Goal: Task Accomplishment & Management: Manage account settings

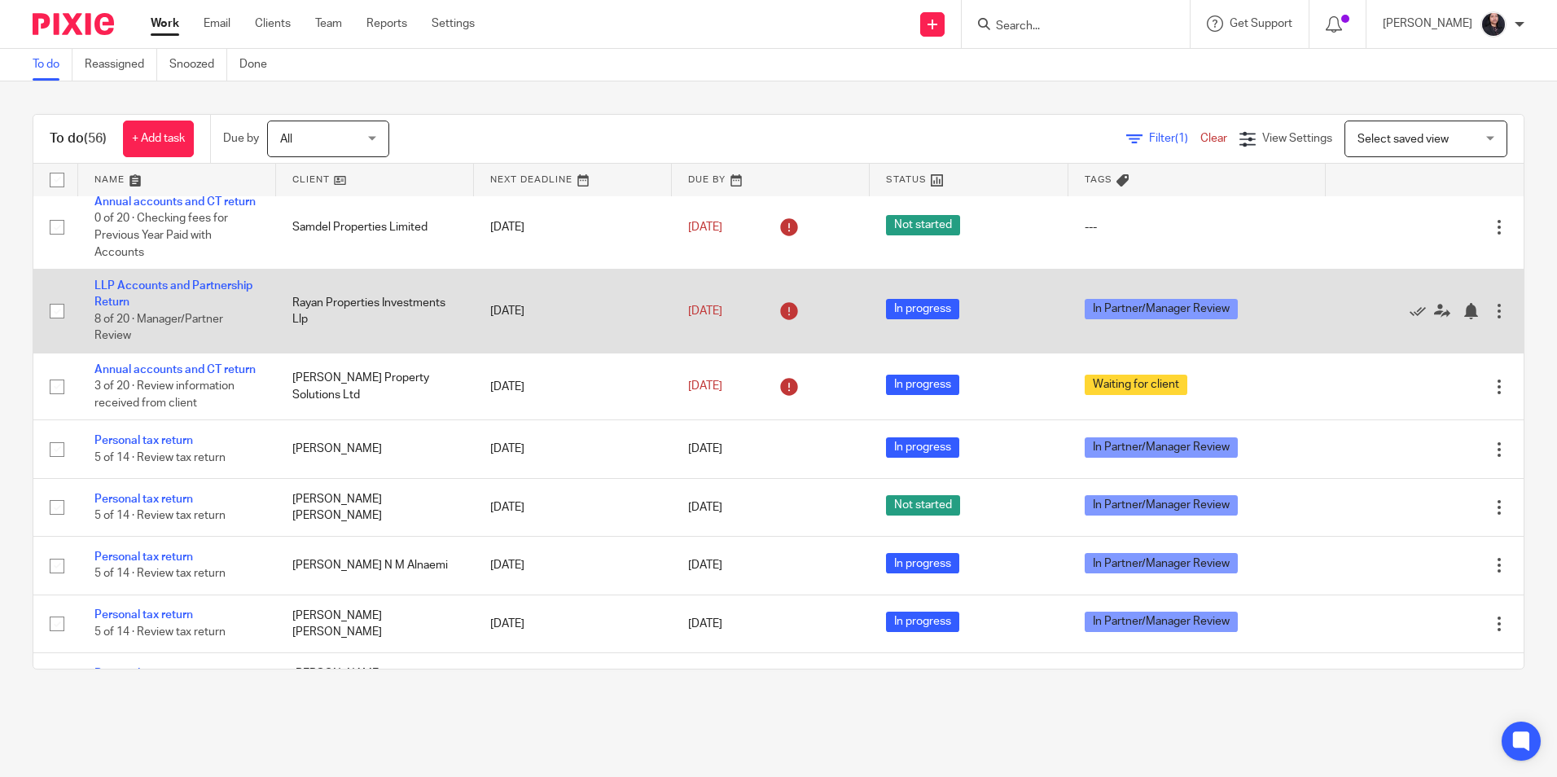
scroll to position [733, 0]
click at [156, 307] on link "LLP Accounts and Partnership Return" at bounding box center [173, 293] width 158 height 28
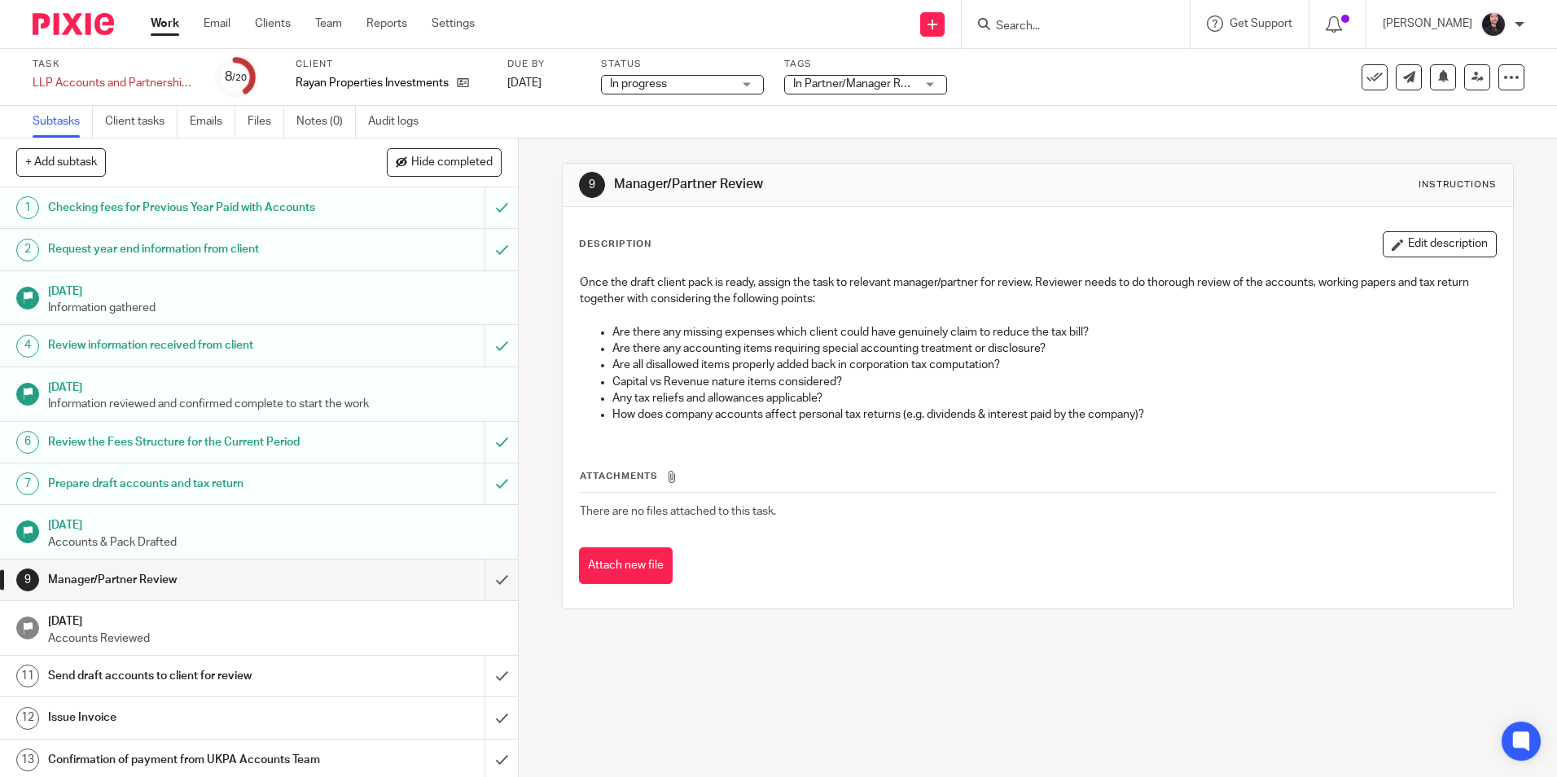
click at [59, 31] on img at bounding box center [73, 24] width 81 height 22
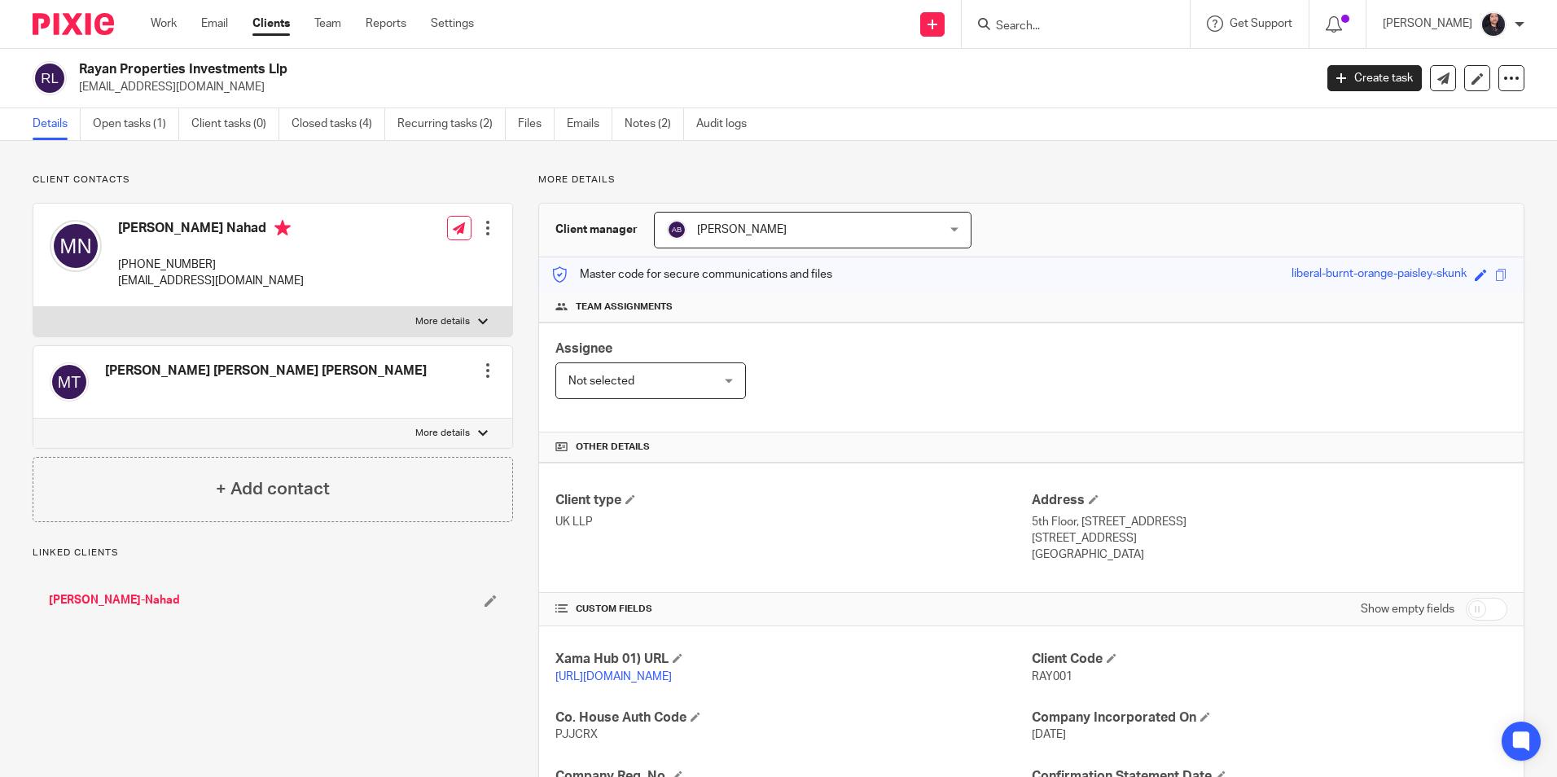
scroll to position [244, 0]
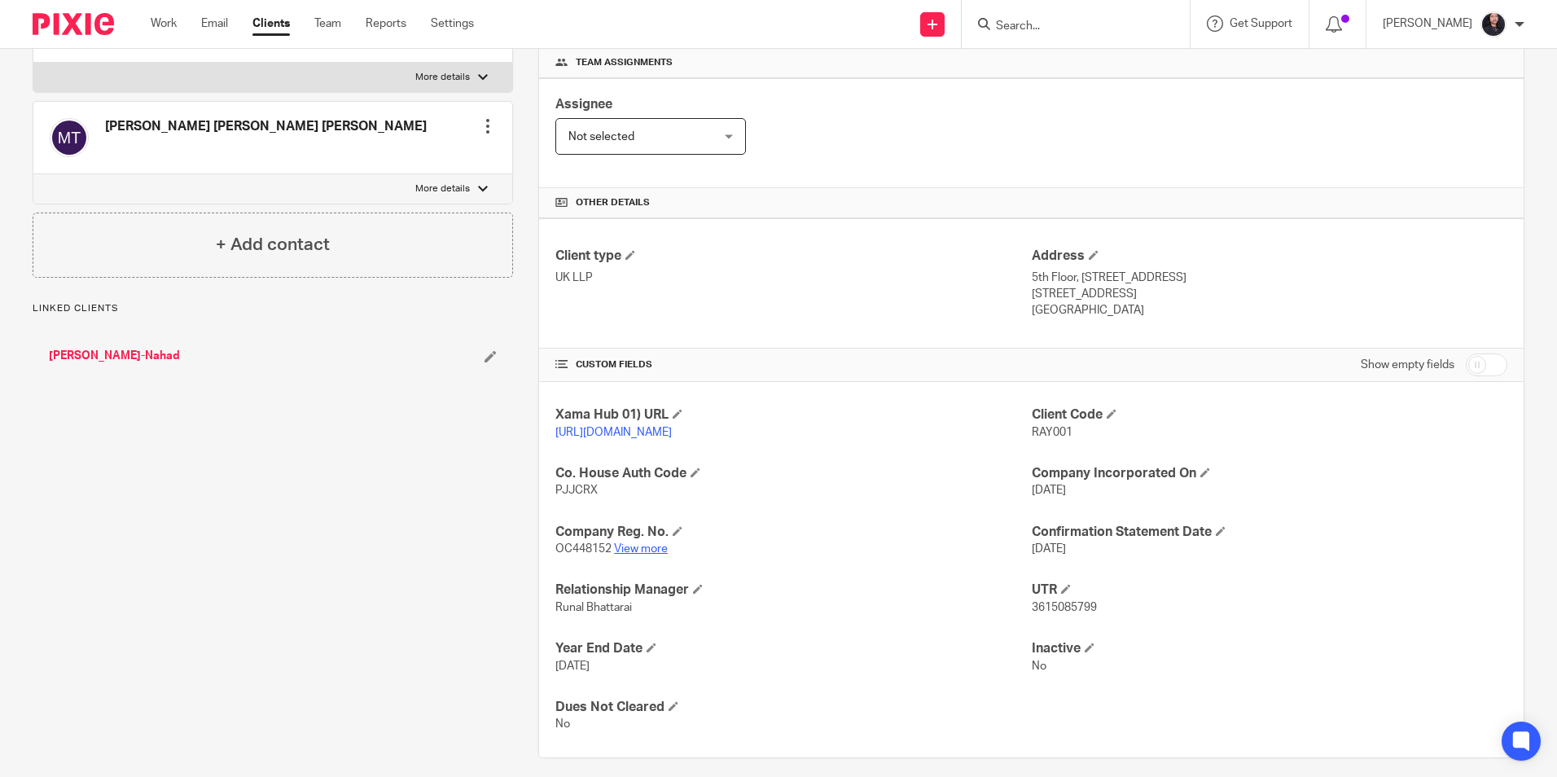
click at [648, 555] on link "View more" at bounding box center [641, 548] width 54 height 11
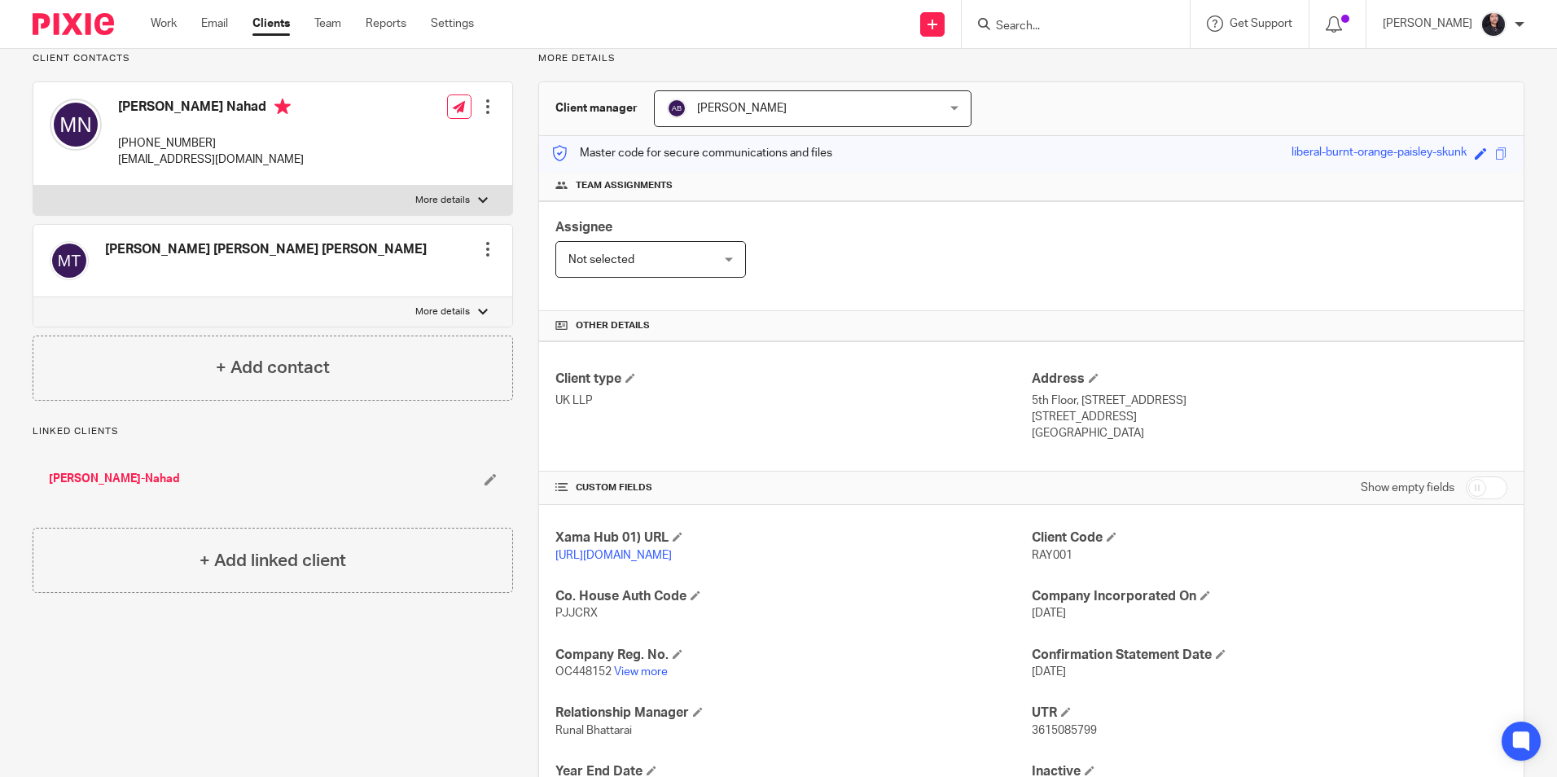
scroll to position [0, 0]
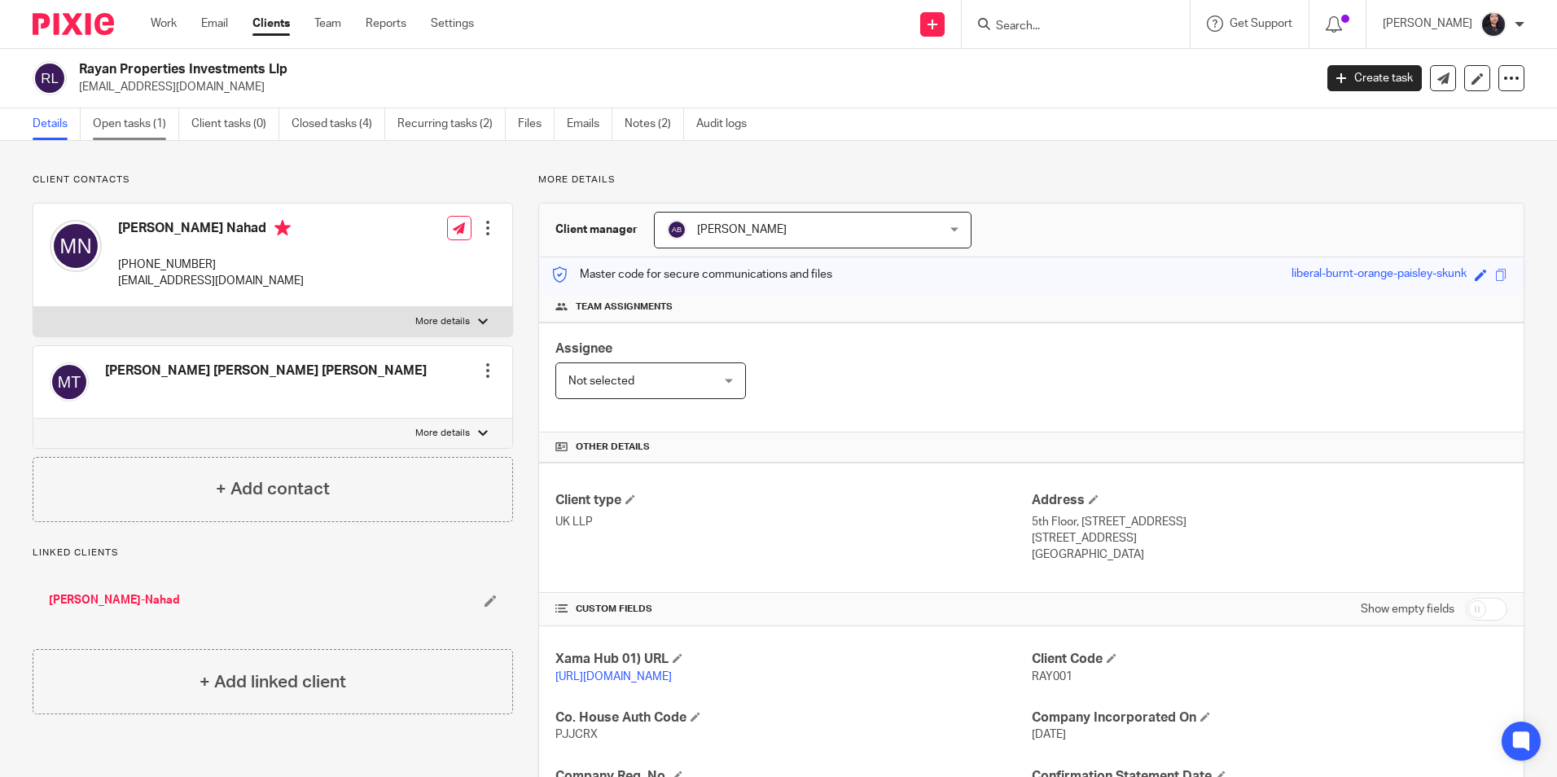
click at [141, 121] on link "Open tasks (1)" at bounding box center [136, 124] width 86 height 32
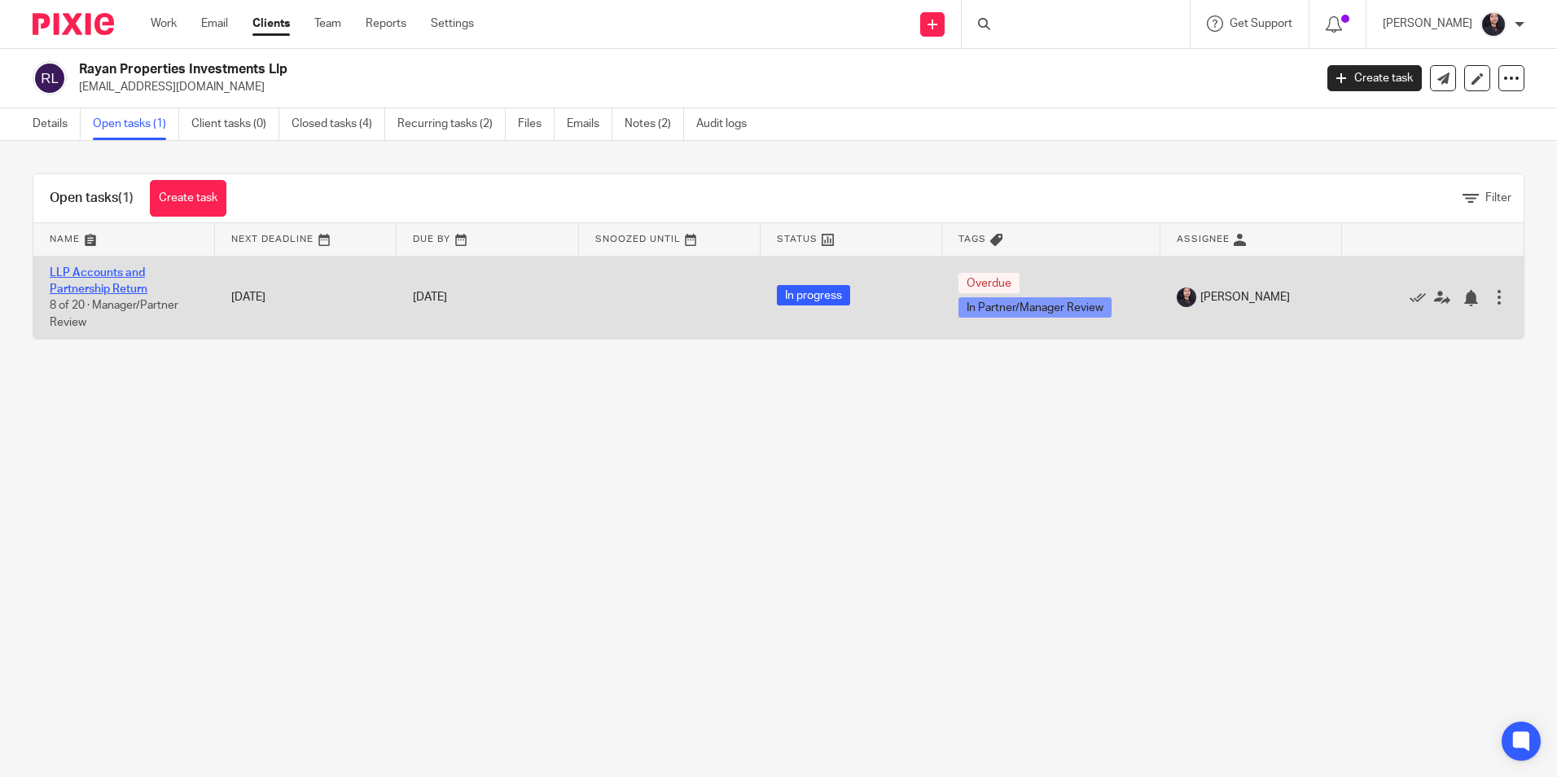
click at [120, 269] on link "LLP Accounts and Partnership Return" at bounding box center [99, 281] width 98 height 28
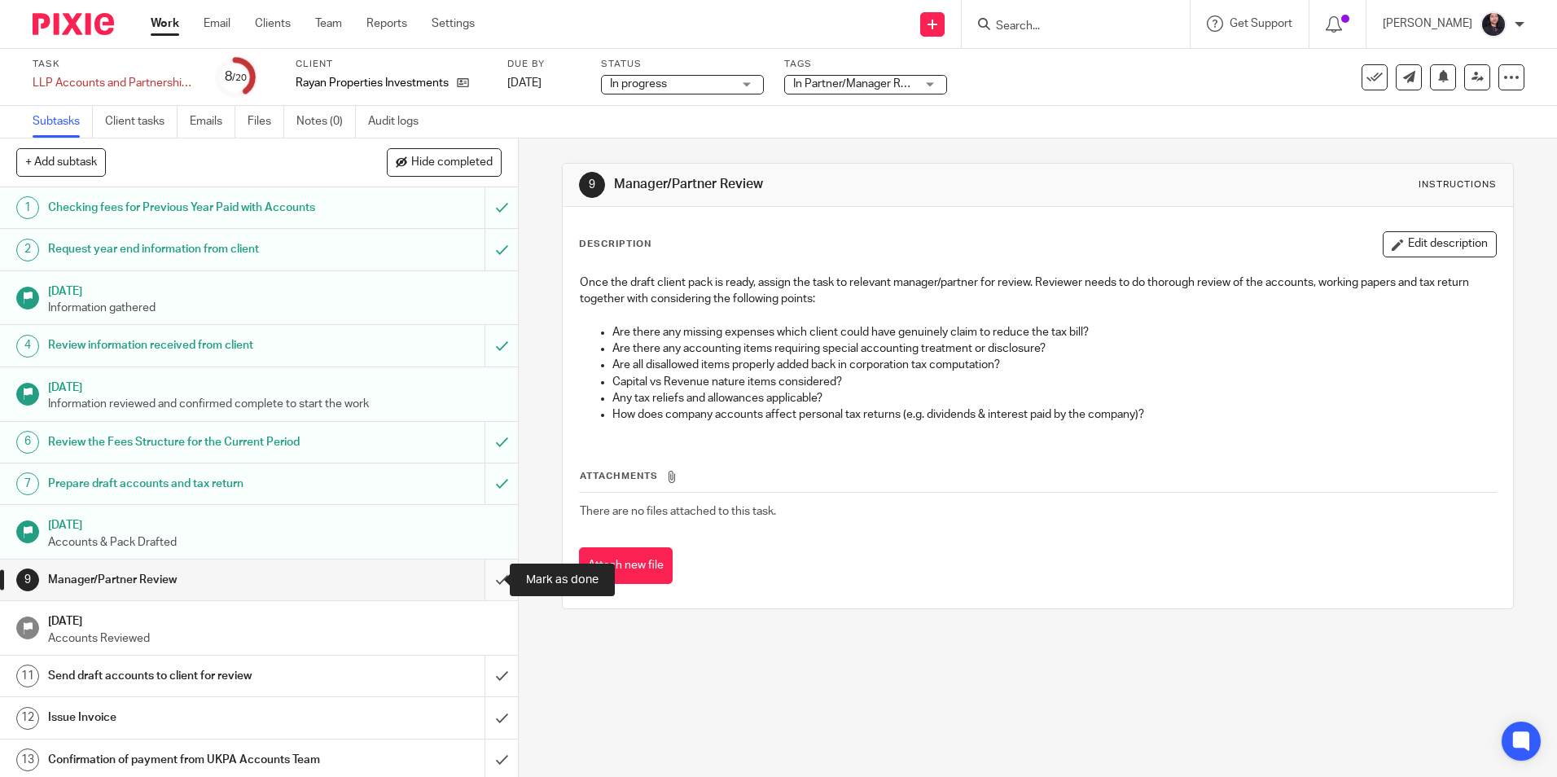
click at [480, 581] on input "submit" at bounding box center [259, 579] width 518 height 41
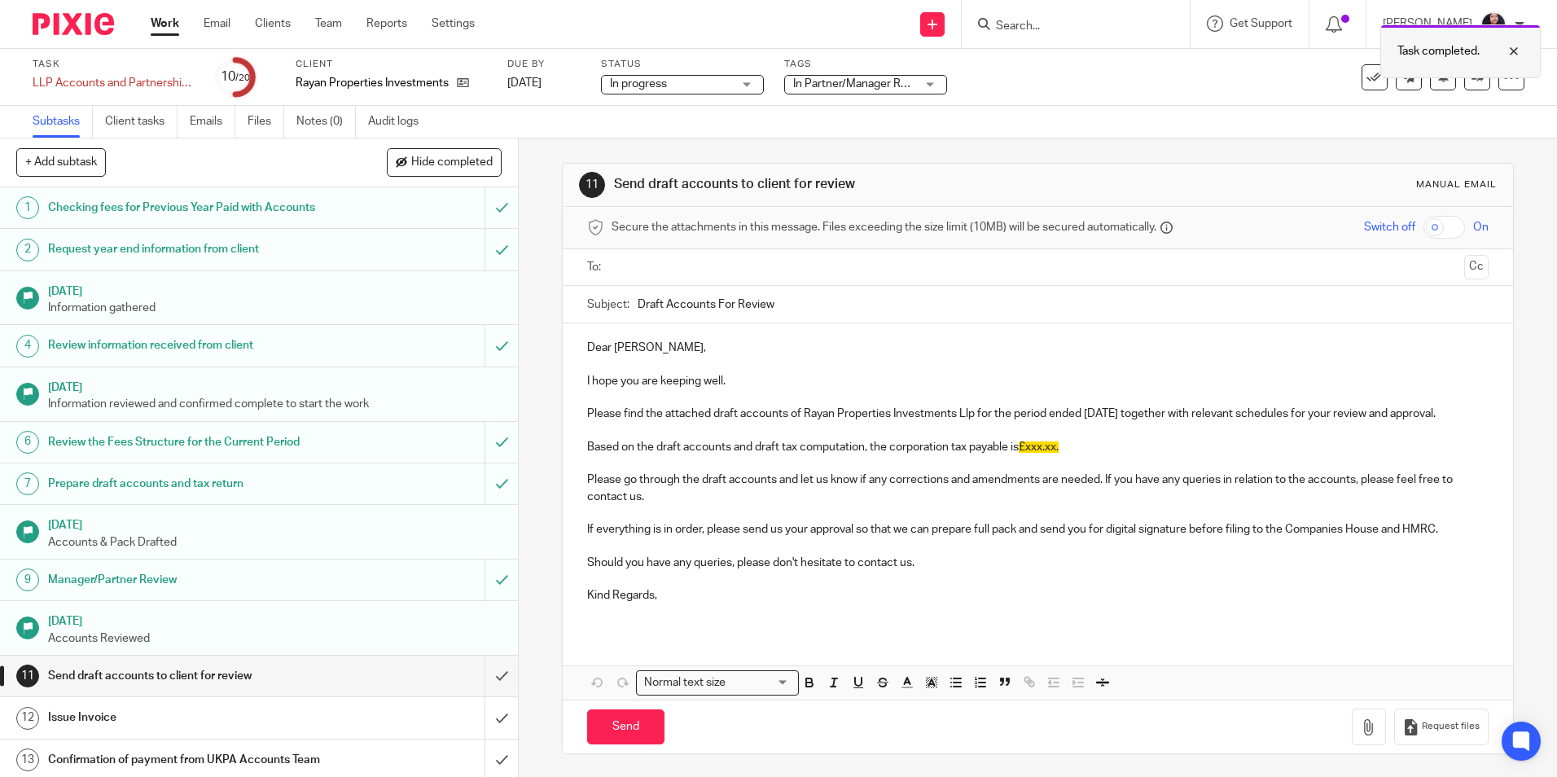
click at [1512, 51] on div at bounding box center [1502, 52] width 44 height 20
click at [1473, 76] on link at bounding box center [1477, 77] width 26 height 26
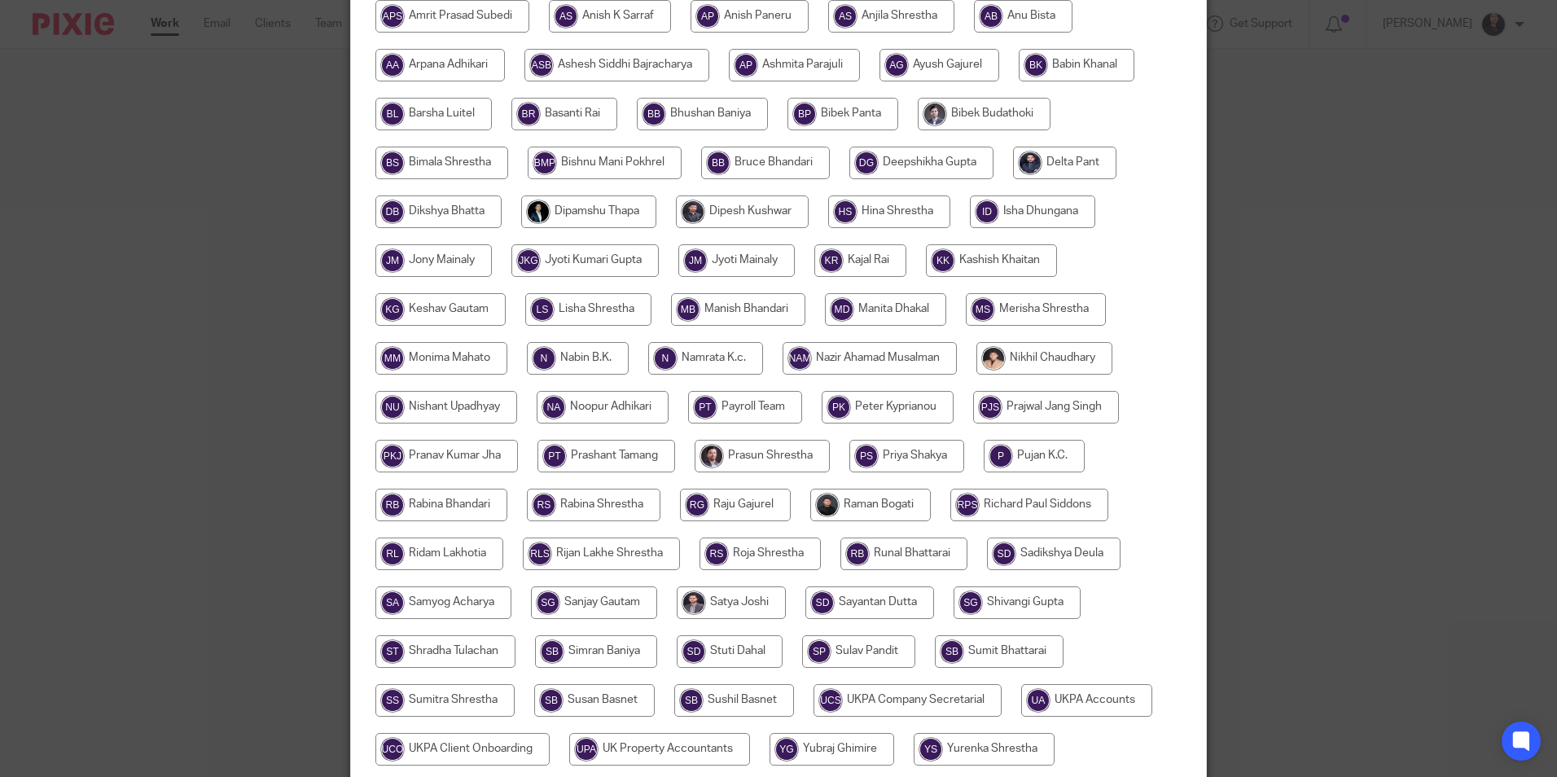
scroll to position [484, 0]
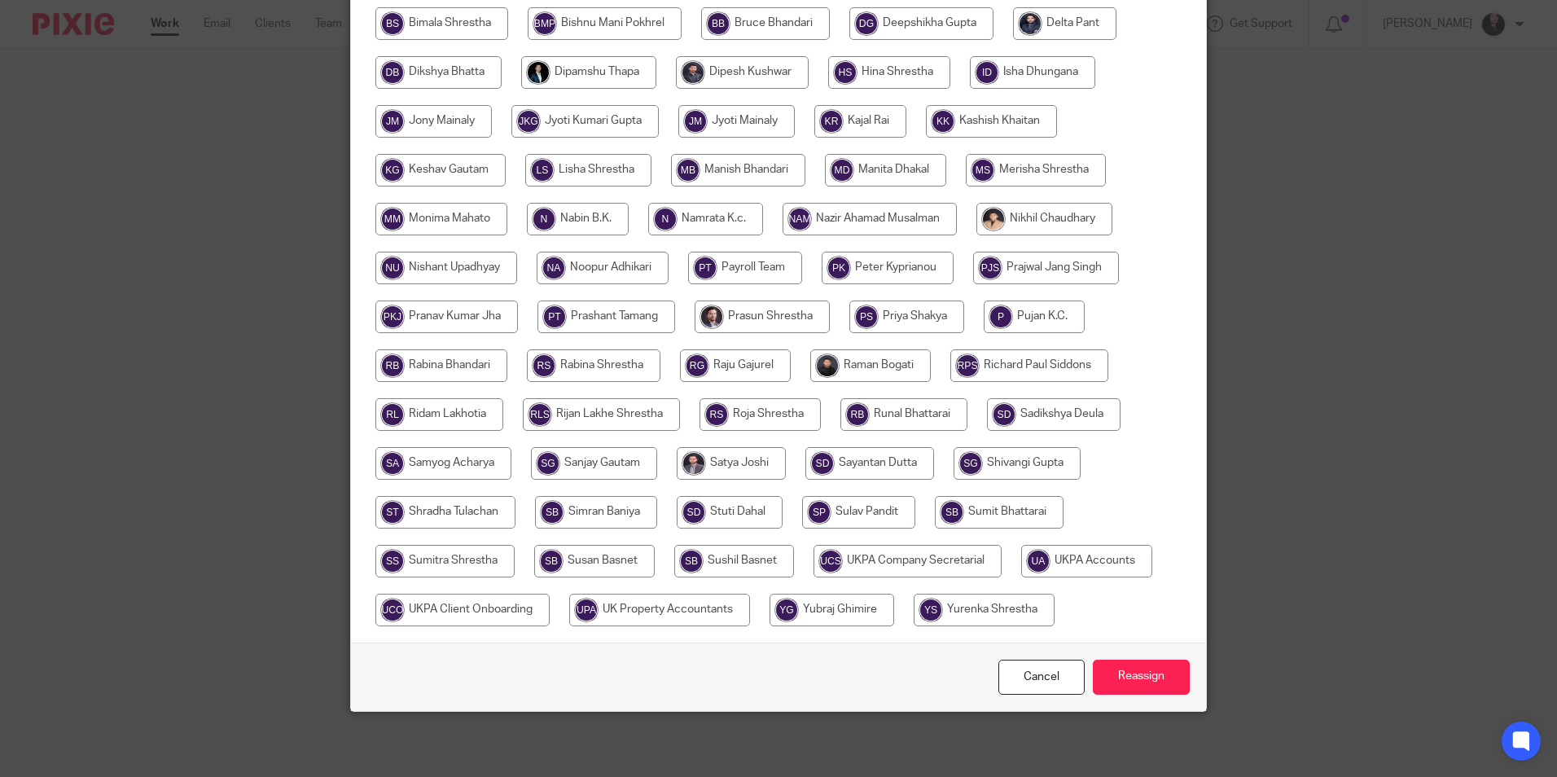
click at [958, 610] on input "radio" at bounding box center [984, 610] width 141 height 33
radio input "true"
click at [1110, 674] on input "Reassign" at bounding box center [1141, 677] width 97 height 35
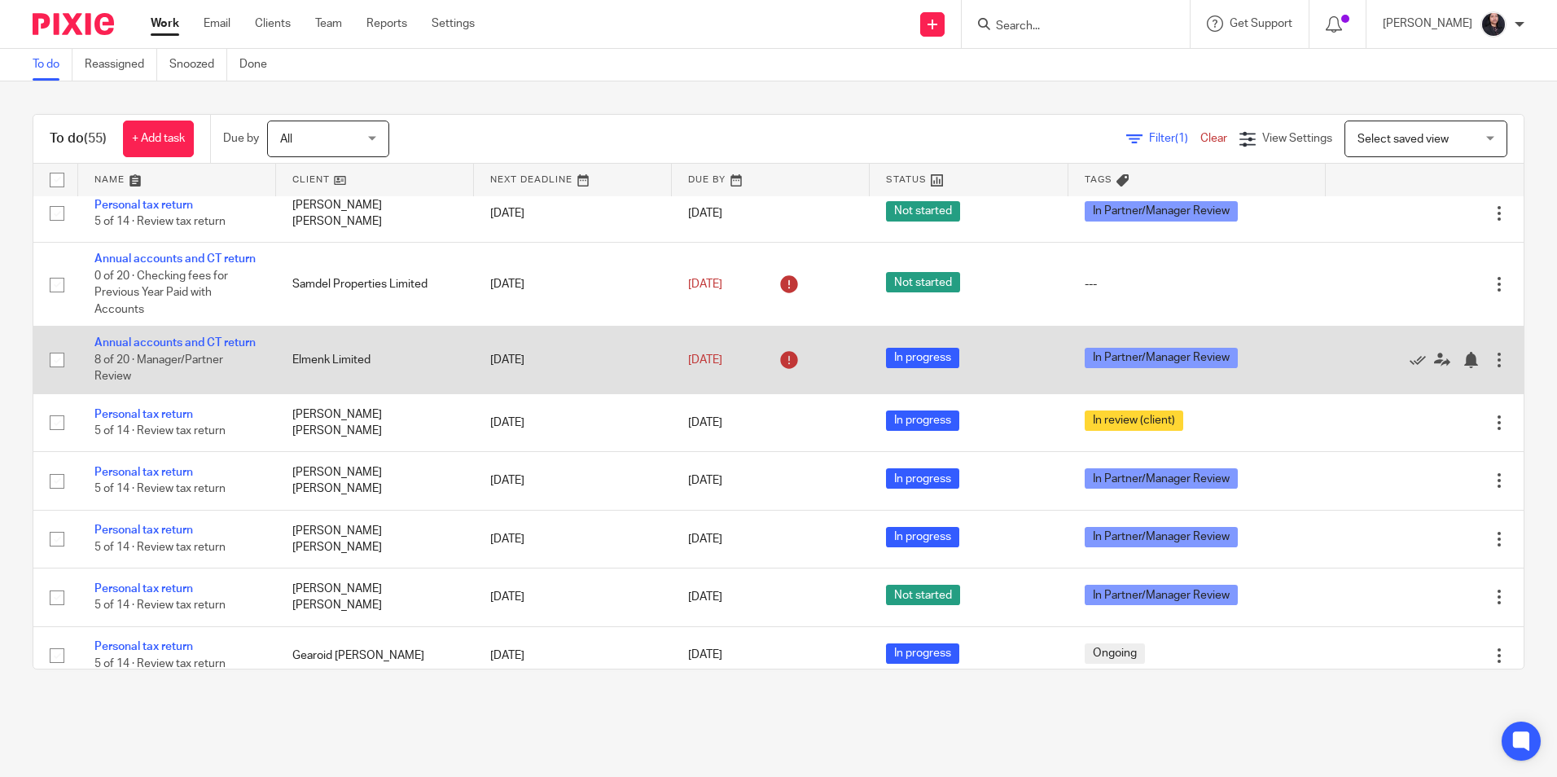
scroll to position [2585, 0]
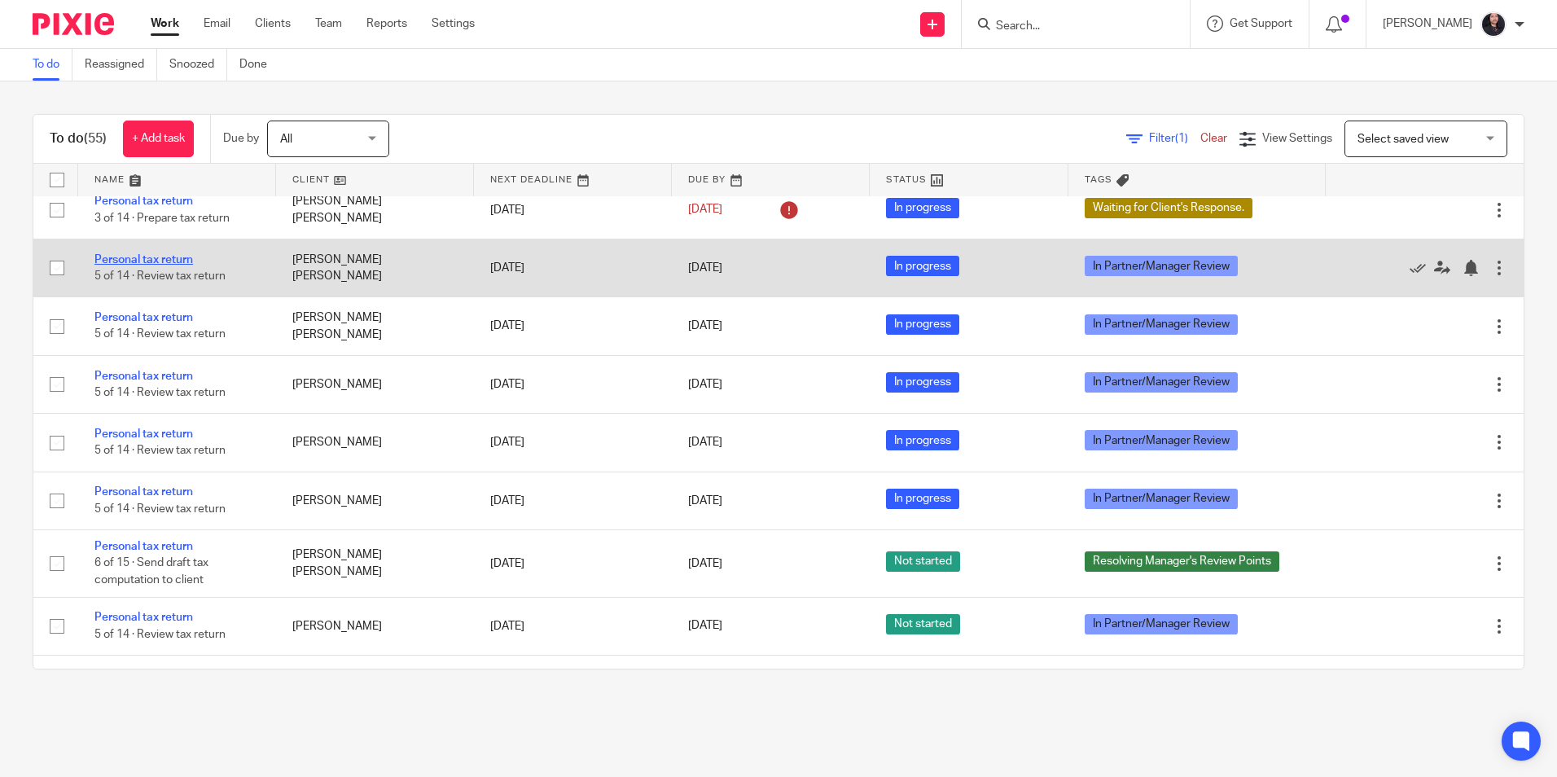
click at [163, 265] on link "Personal tax return" at bounding box center [143, 259] width 99 height 11
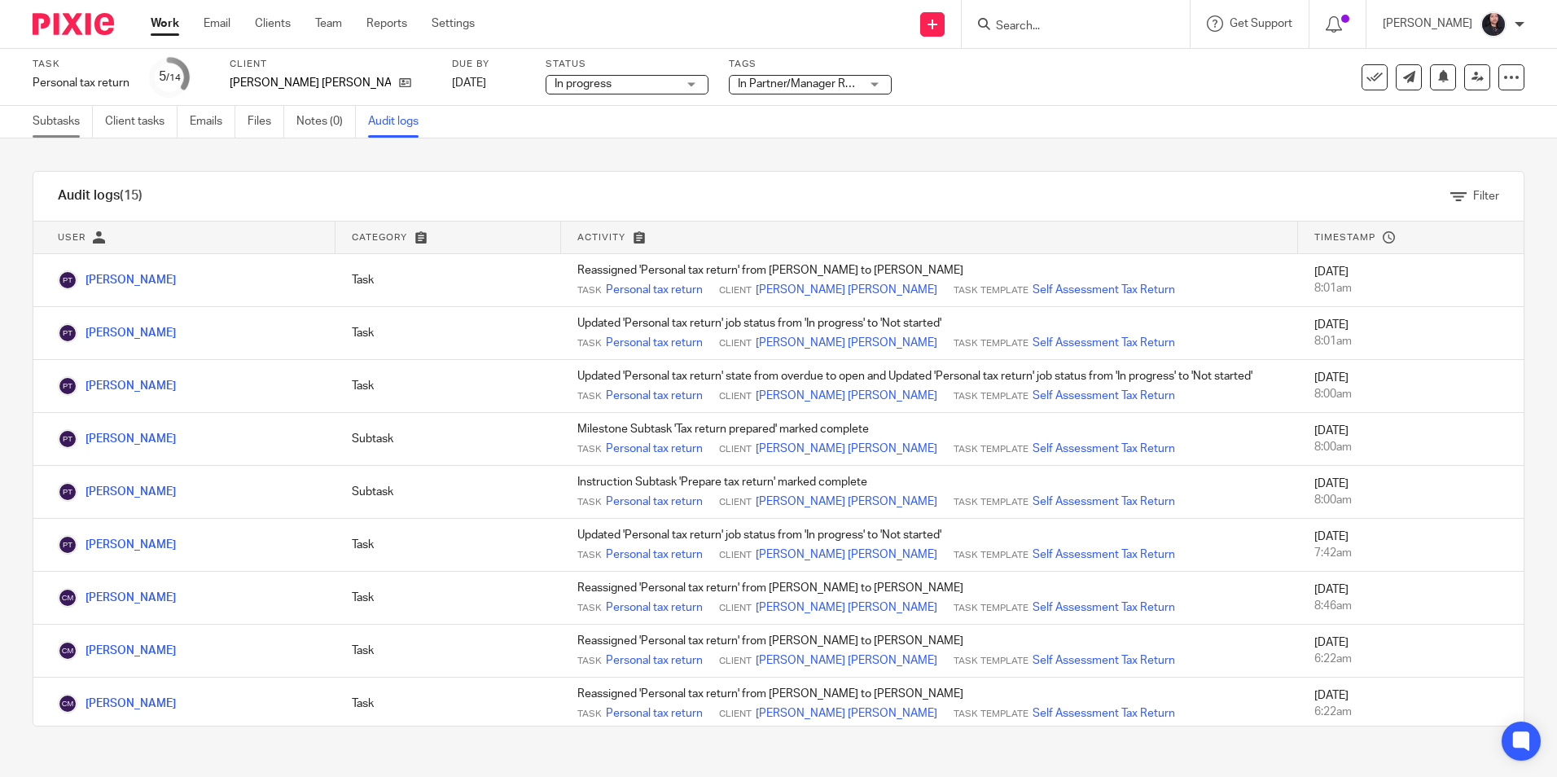
click at [55, 126] on link "Subtasks" at bounding box center [63, 122] width 60 height 32
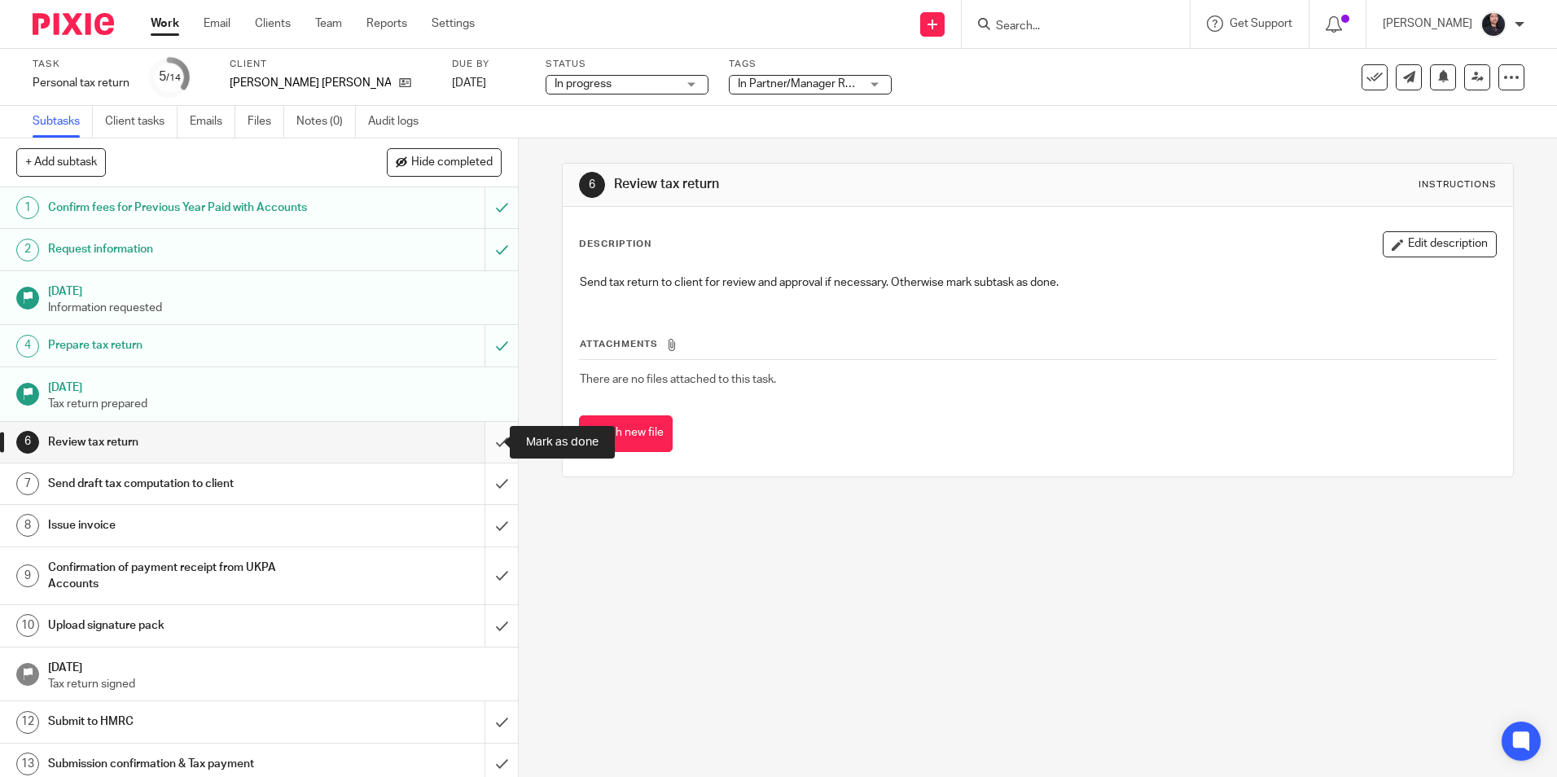
click at [481, 443] on input "submit" at bounding box center [259, 442] width 518 height 41
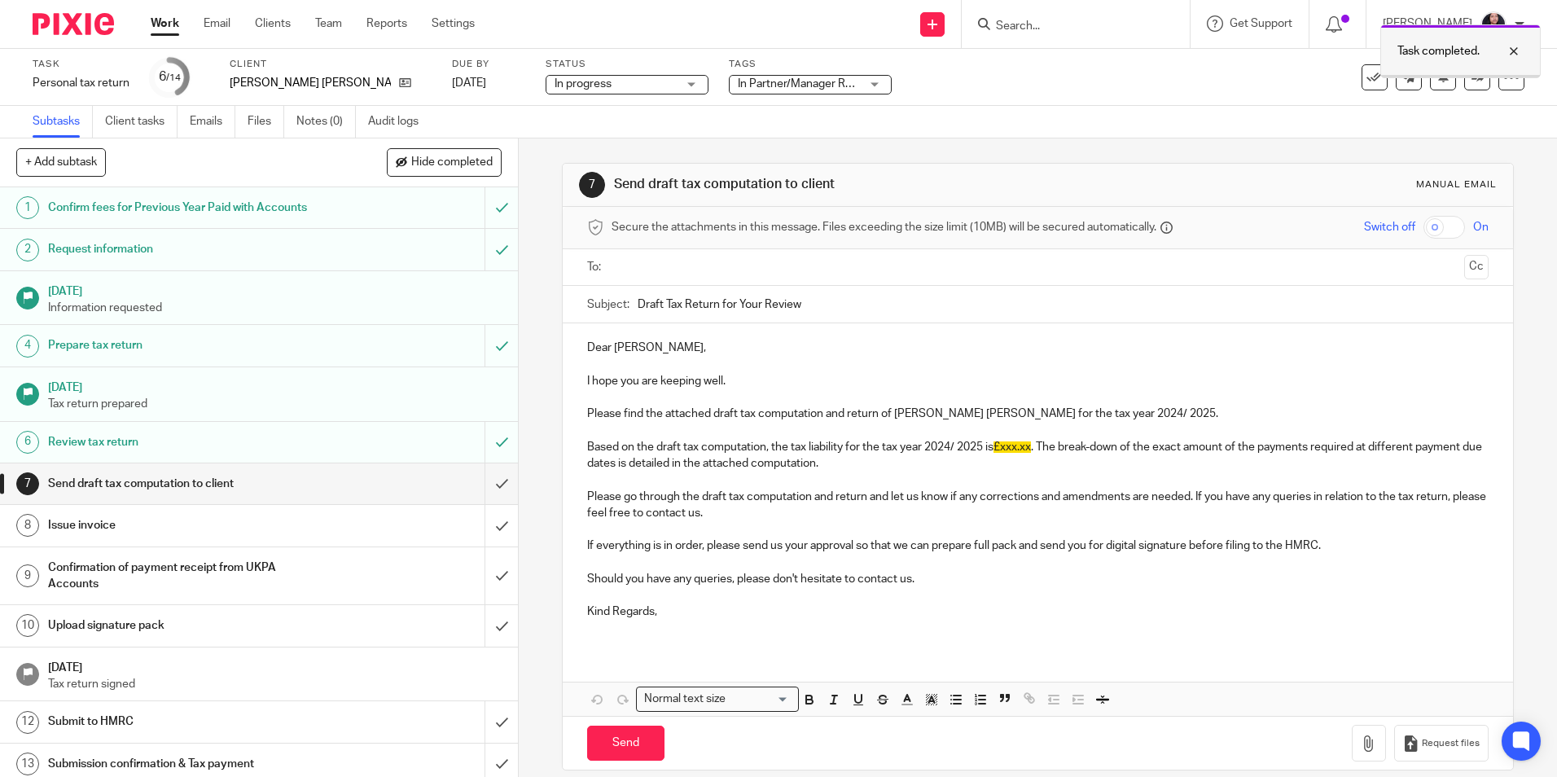
click at [1506, 53] on div at bounding box center [1502, 52] width 44 height 20
drag, startPoint x: 1469, startPoint y: 77, endPoint x: 1475, endPoint y: 193, distance: 115.8
click at [1471, 81] on icon at bounding box center [1477, 77] width 12 height 12
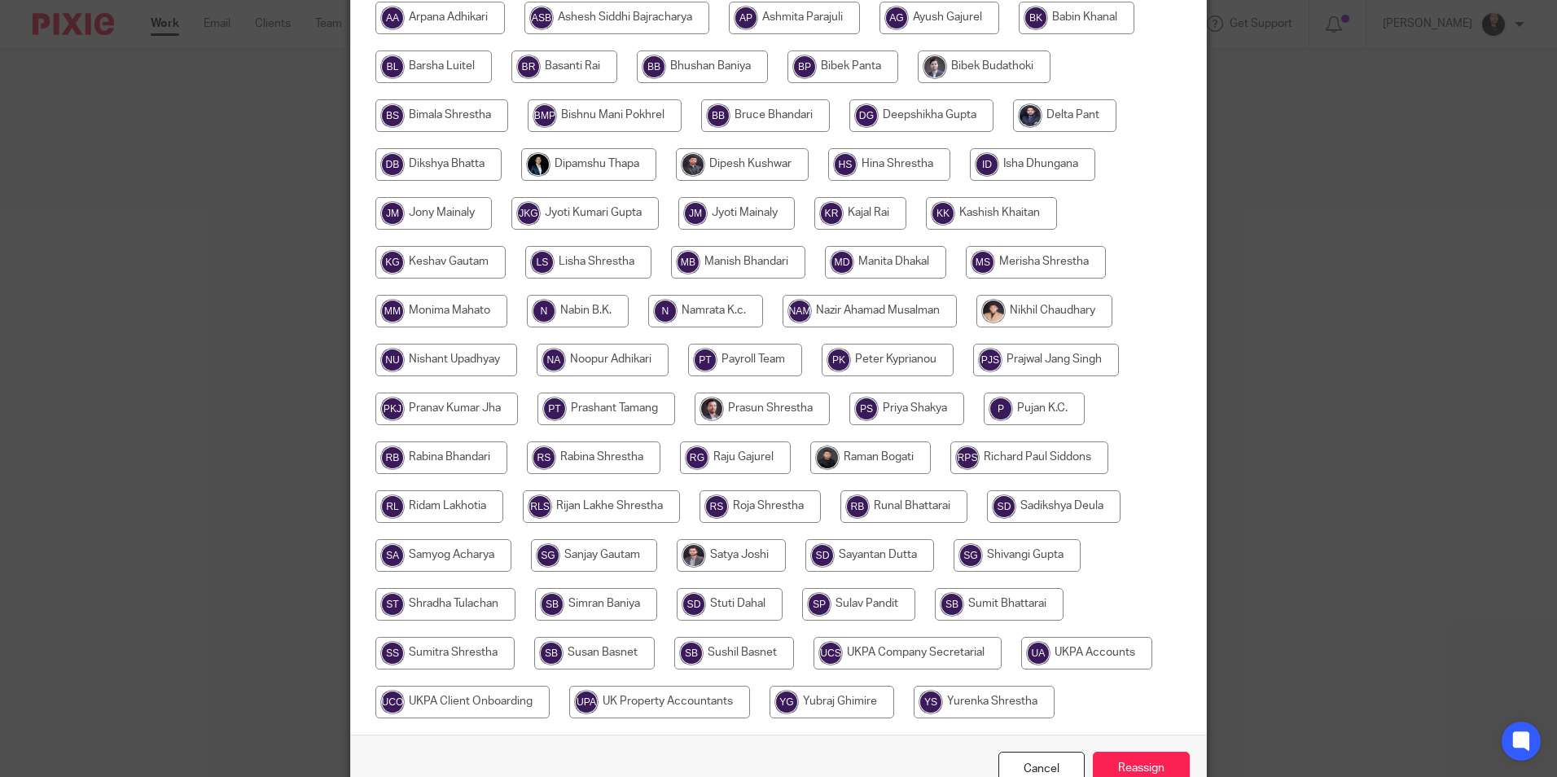
scroll to position [484, 0]
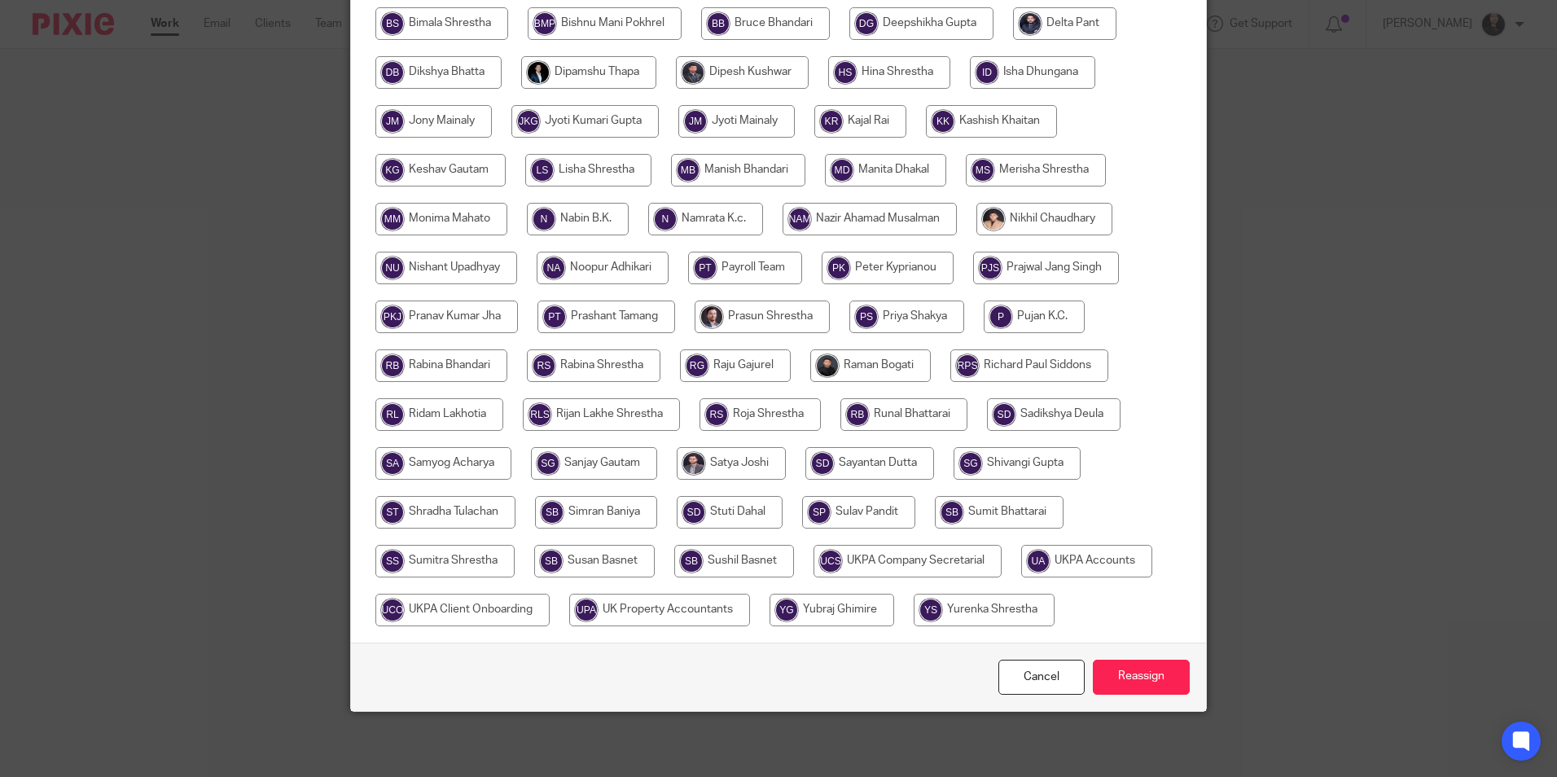
click at [575, 311] on input "radio" at bounding box center [606, 316] width 138 height 33
radio input "true"
click at [1151, 677] on input "Reassign" at bounding box center [1141, 677] width 97 height 35
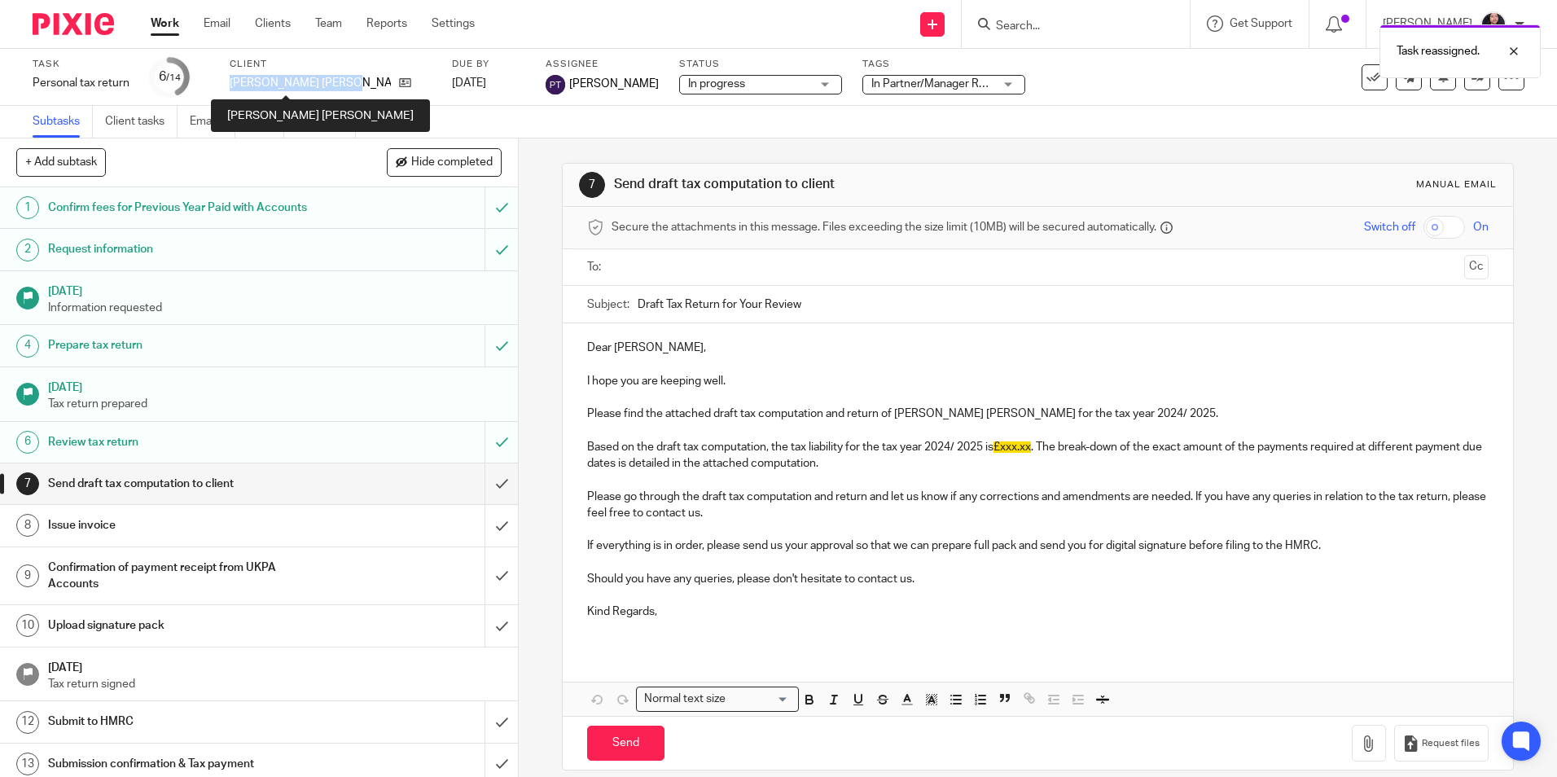
drag, startPoint x: 231, startPoint y: 80, endPoint x: 339, endPoint y: 87, distance: 107.7
click at [339, 87] on div "Task Personal tax return Save Personal tax return 6 /14 Client [PERSON_NAME] [P…" at bounding box center [654, 77] width 1243 height 39
drag, startPoint x: 339, startPoint y: 87, endPoint x: 243, endPoint y: 83, distance: 95.4
click at [243, 83] on p "[PERSON_NAME] [PERSON_NAME]" at bounding box center [310, 83] width 161 height 16
drag, startPoint x: 229, startPoint y: 82, endPoint x: 347, endPoint y: 83, distance: 118.1
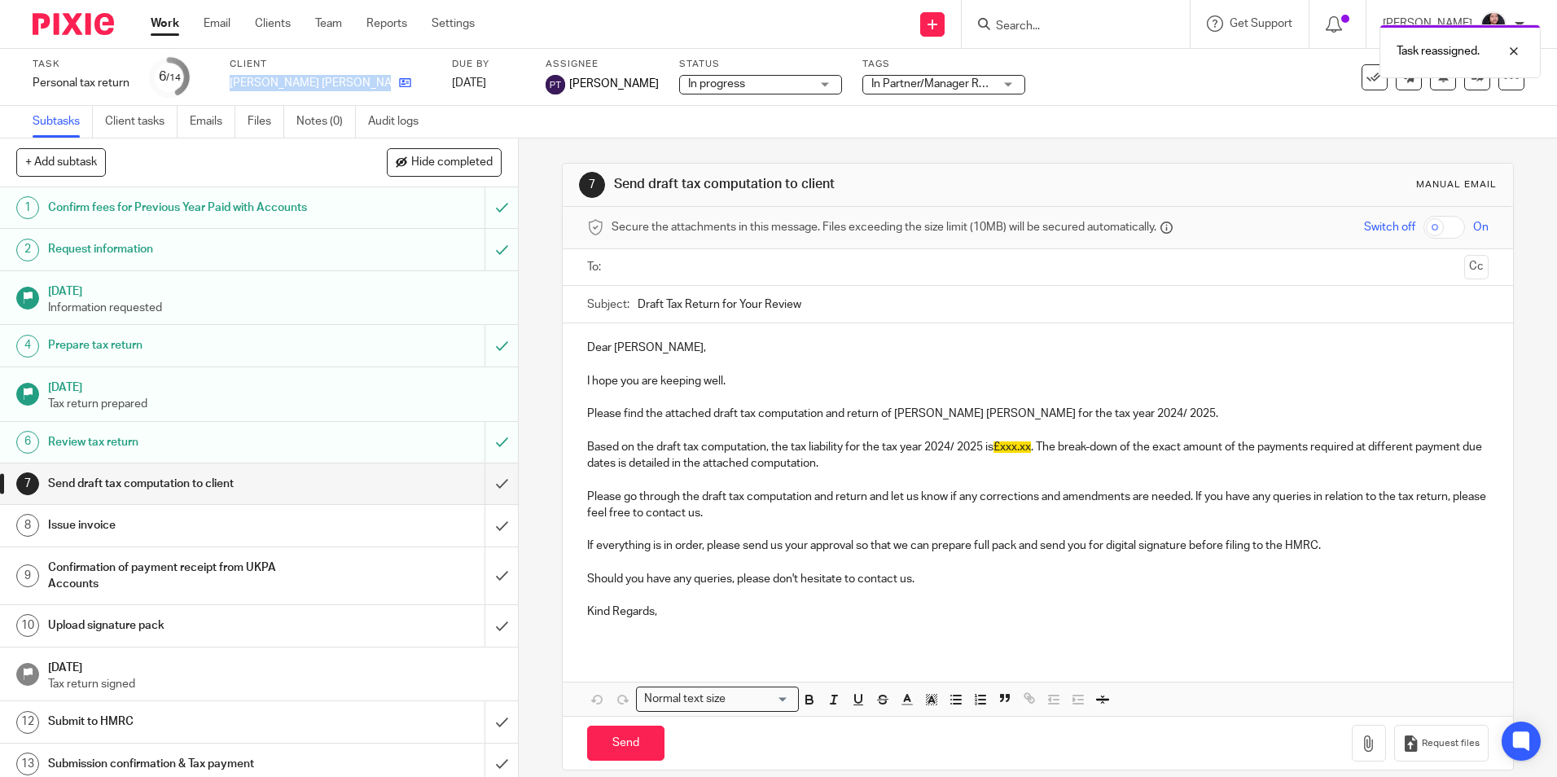
click at [347, 83] on div "[PERSON_NAME] [PERSON_NAME]" at bounding box center [331, 83] width 202 height 16
drag, startPoint x: 347, startPoint y: 83, endPoint x: 330, endPoint y: 78, distance: 17.8
copy div "[PERSON_NAME] [PERSON_NAME]"
click at [77, 36] on div at bounding box center [67, 24] width 134 height 48
click at [74, 29] on img at bounding box center [73, 24] width 81 height 22
